Goal: Task Accomplishment & Management: Use online tool/utility

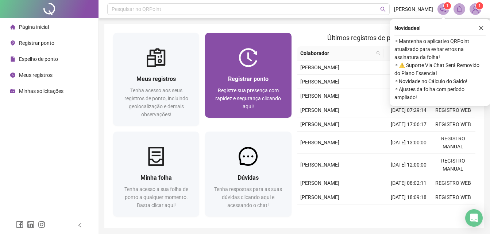
click at [236, 104] on div "Registre sua presença com rapidez e segurança clicando aqui!" at bounding box center [248, 99] width 69 height 24
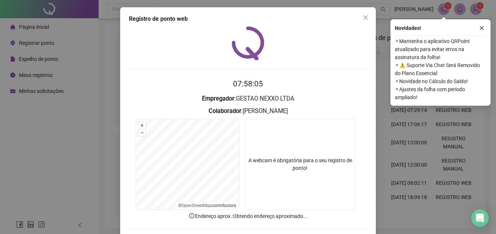
click at [484, 41] on span "⚬ Mantenha o aplicativo QRPoint atualizado para evitar erros na assinatura da f…" at bounding box center [440, 49] width 91 height 24
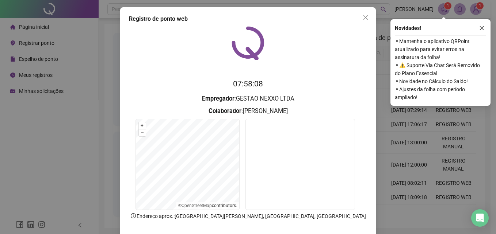
scroll to position [35, 0]
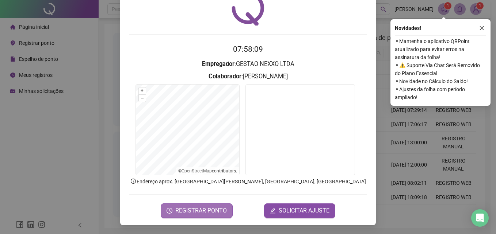
click at [181, 208] on span "REGISTRAR PONTO" at bounding box center [200, 211] width 51 height 9
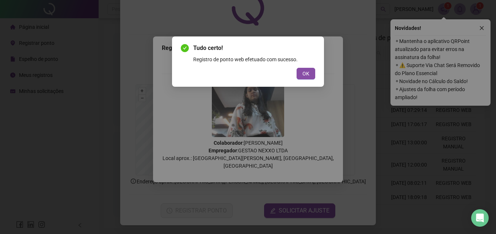
click at [315, 68] on div "OK" at bounding box center [248, 74] width 134 height 12
click at [309, 70] on span "OK" at bounding box center [305, 74] width 7 height 8
